Goal: Task Accomplishment & Management: Use online tool/utility

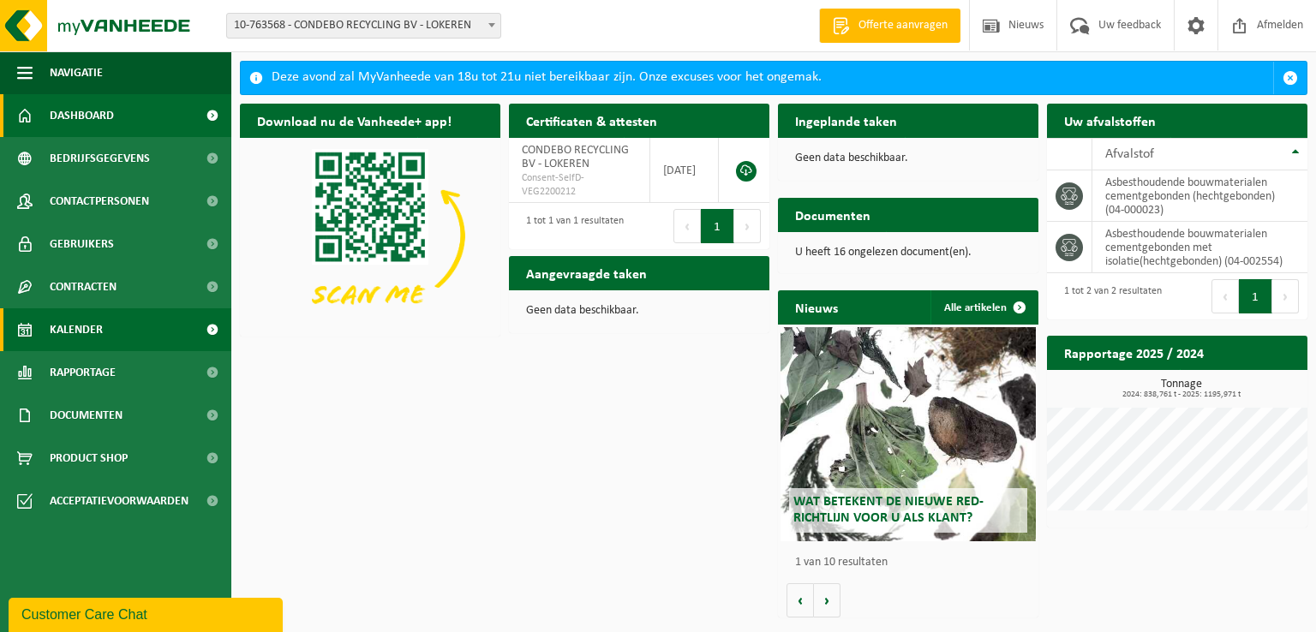
drag, startPoint x: 94, startPoint y: 328, endPoint x: 224, endPoint y: 338, distance: 129.7
click at [94, 328] on span "Kalender" at bounding box center [76, 329] width 53 height 43
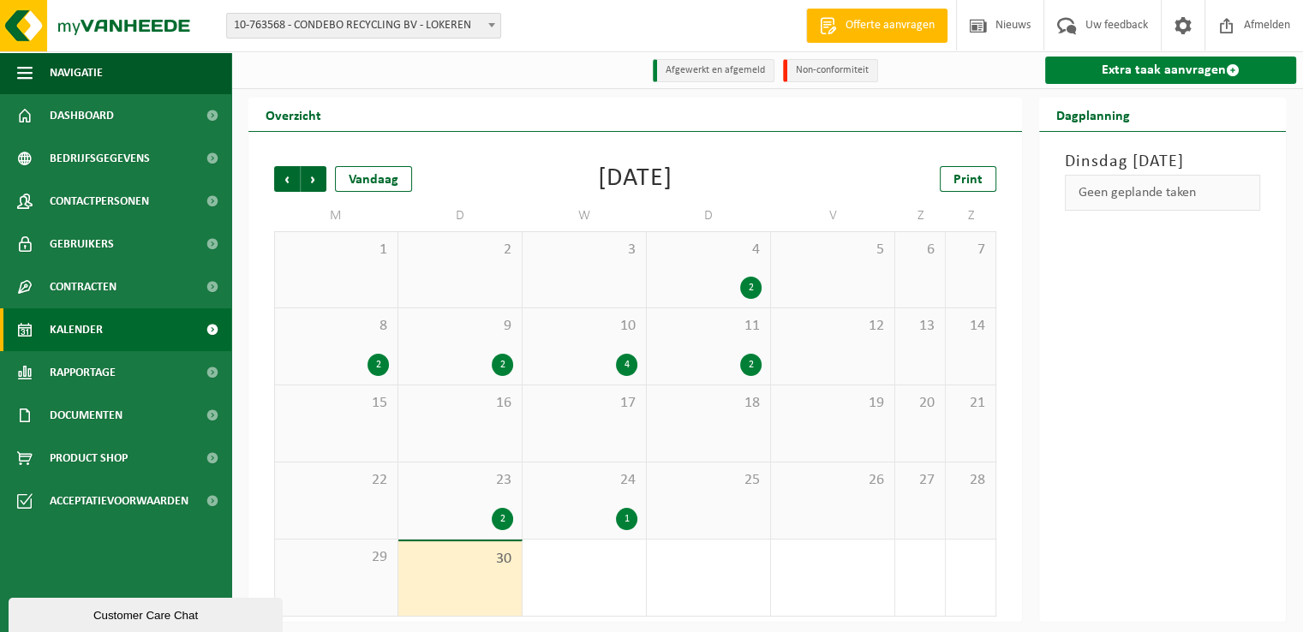
click at [1161, 73] on link "Extra taak aanvragen" at bounding box center [1170, 70] width 251 height 27
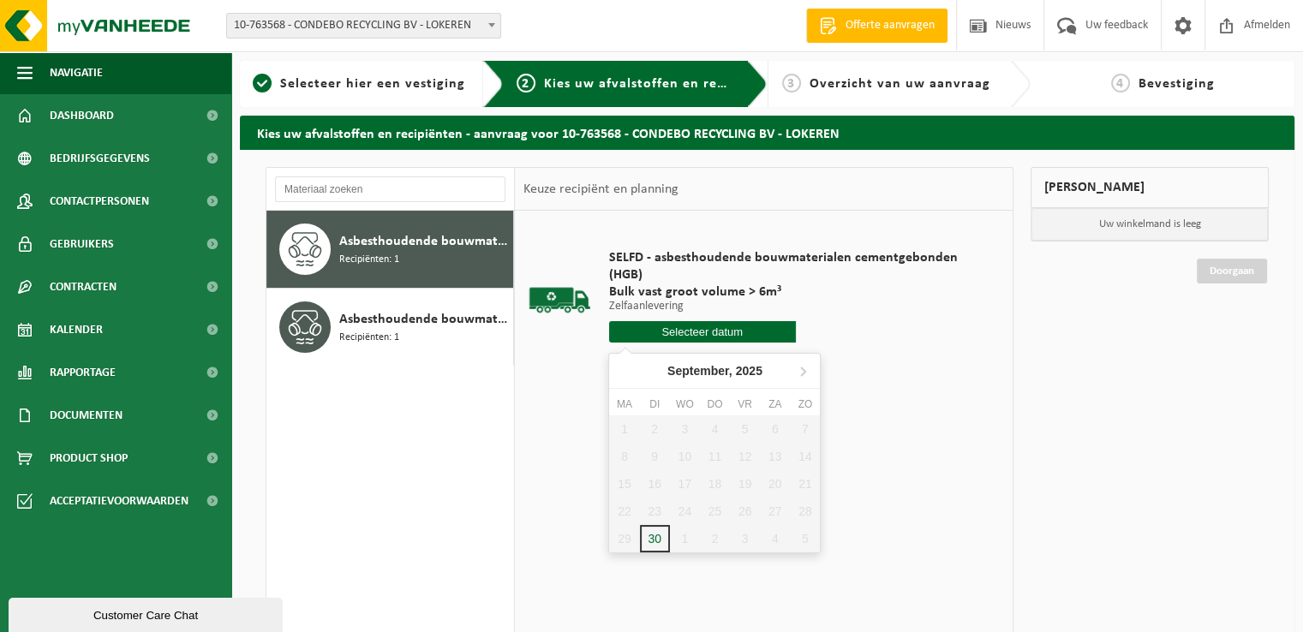
click at [701, 330] on input "text" at bounding box center [702, 331] width 187 height 21
click at [801, 378] on icon at bounding box center [802, 370] width 27 height 27
click at [684, 428] on div "1" at bounding box center [685, 428] width 30 height 27
type input "Van 2025-10-01"
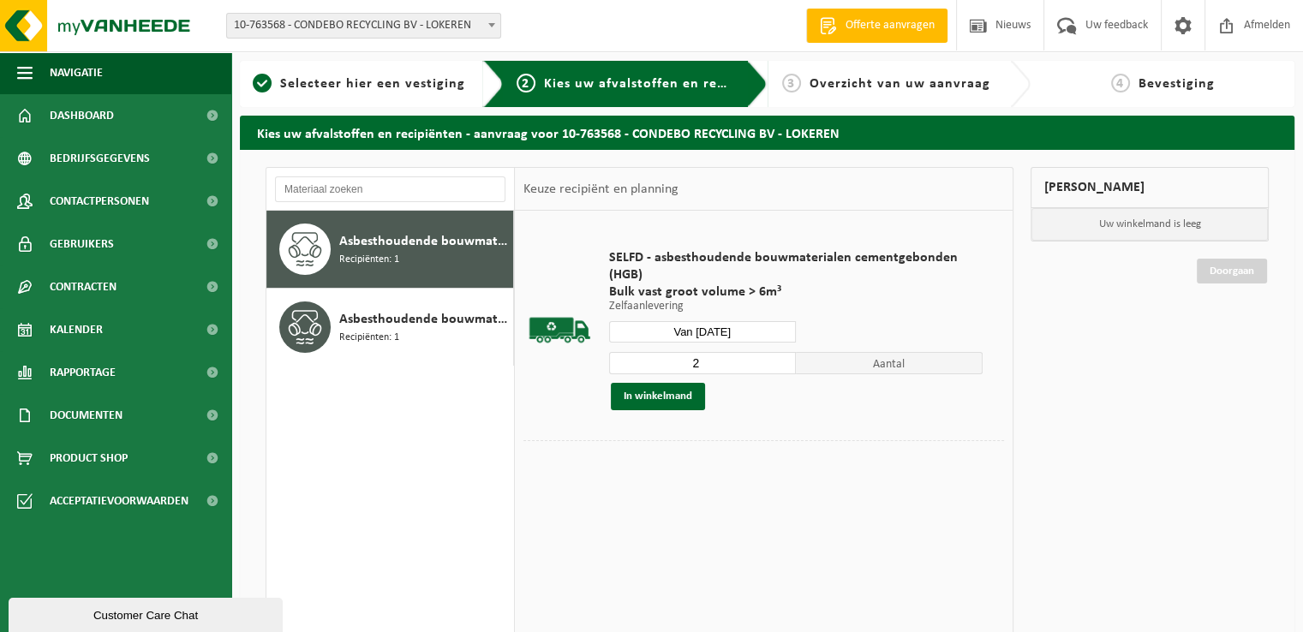
type input "2"
click at [785, 358] on input "2" at bounding box center [702, 363] width 187 height 22
click at [685, 394] on button "In winkelmand" at bounding box center [658, 396] width 94 height 27
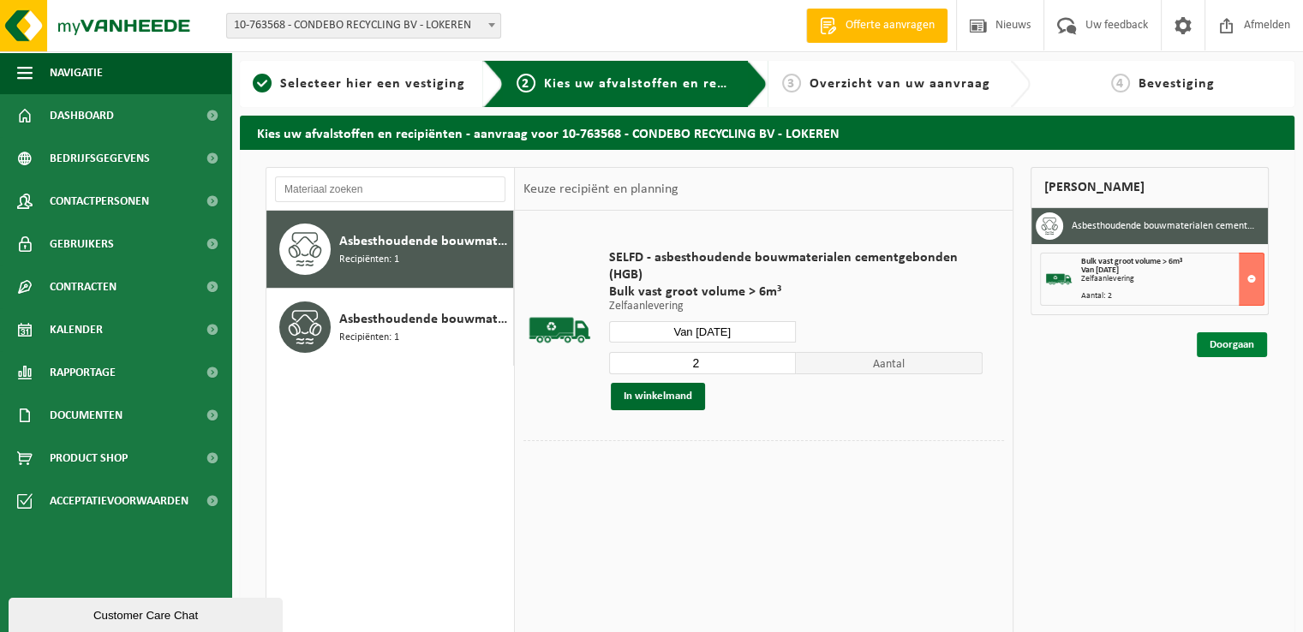
click at [1219, 352] on link "Doorgaan" at bounding box center [1232, 344] width 70 height 25
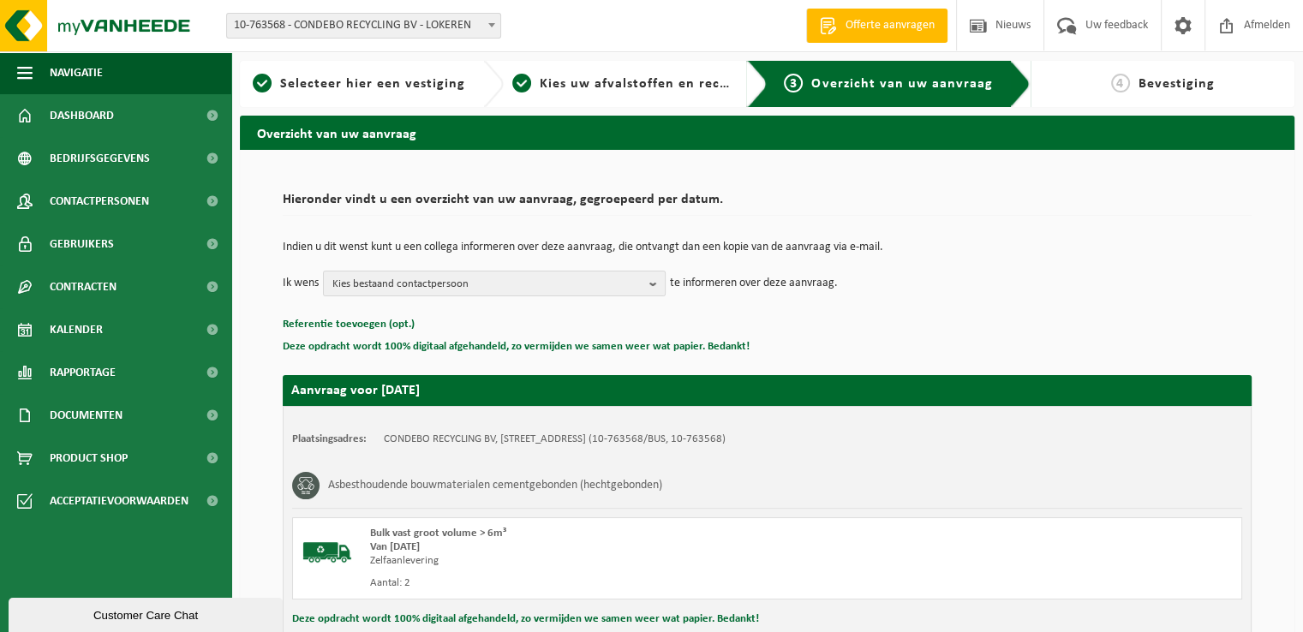
scroll to position [188, 0]
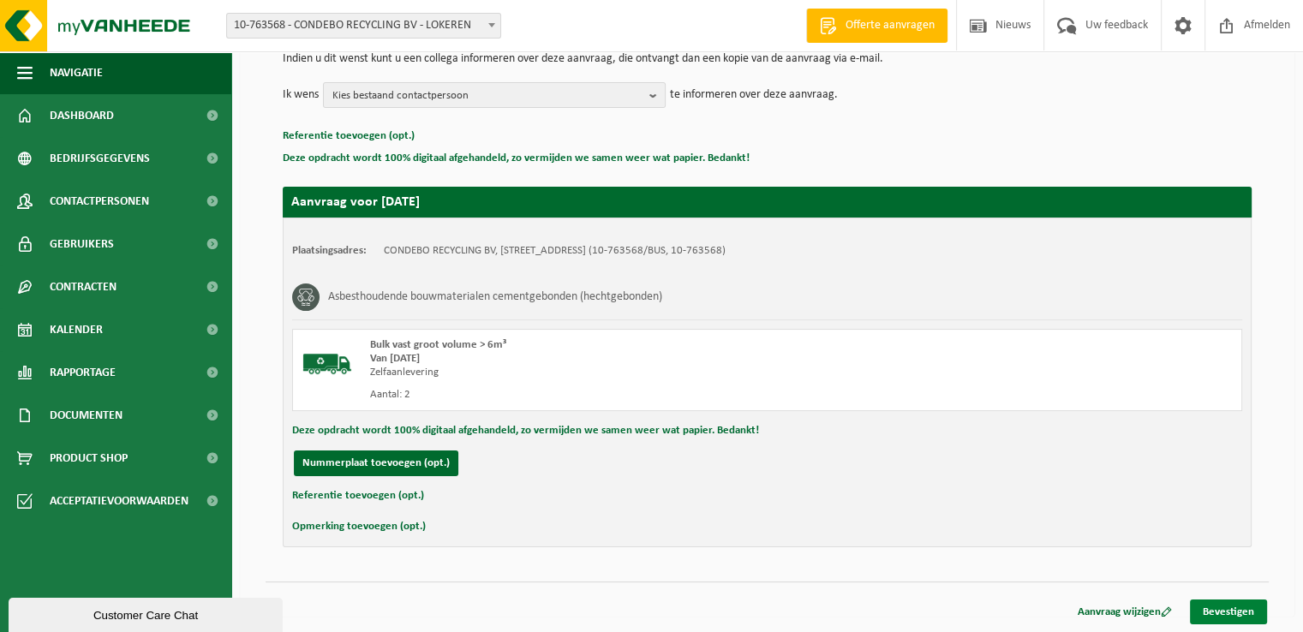
click at [1216, 608] on link "Bevestigen" at bounding box center [1228, 612] width 77 height 25
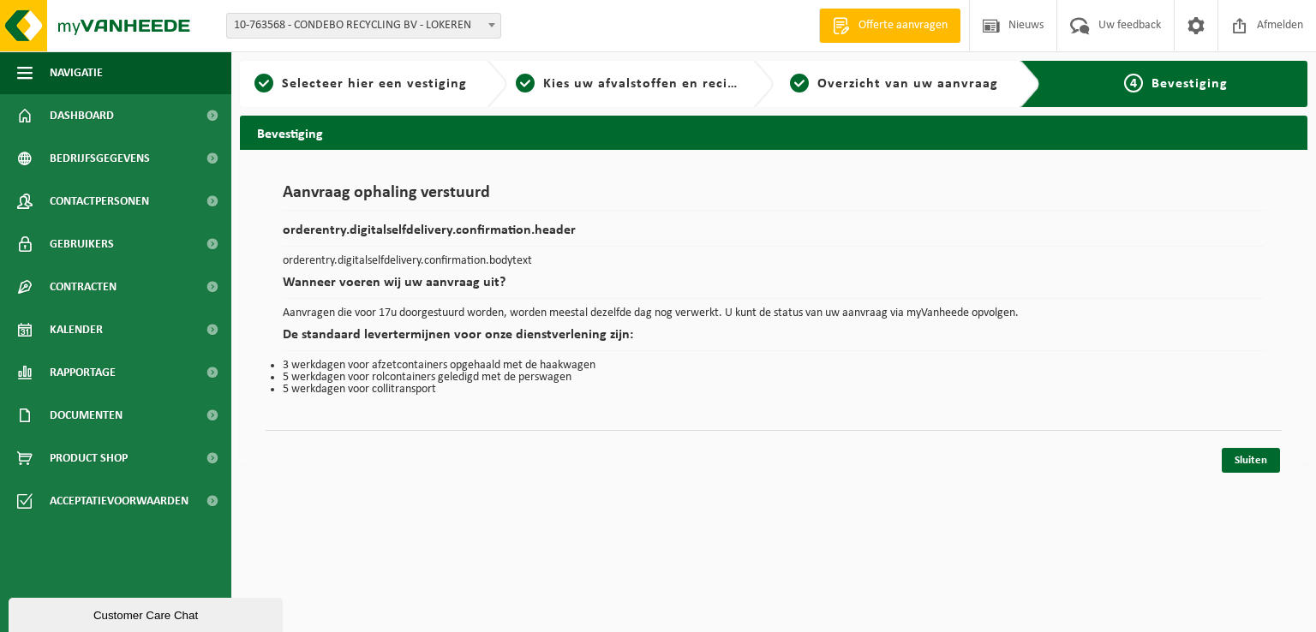
click at [1240, 457] on link "Sluiten" at bounding box center [1250, 460] width 58 height 25
